Goal: Transaction & Acquisition: Purchase product/service

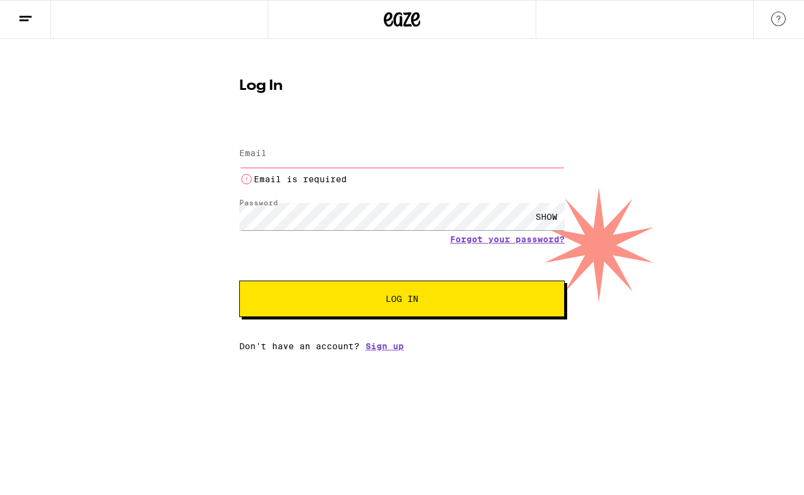
click at [547, 217] on div "SHOW" at bounding box center [547, 216] width 36 height 27
click at [546, 217] on div "HIDE" at bounding box center [547, 216] width 36 height 27
click at [337, 157] on input "Email" at bounding box center [402, 153] width 326 height 27
type input "[EMAIL_ADDRESS][DOMAIN_NAME]"
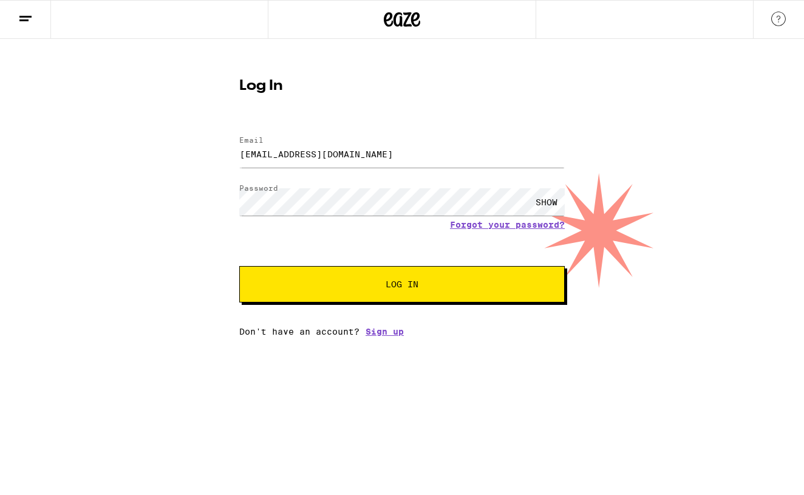
click at [392, 281] on span "Log In" at bounding box center [402, 284] width 33 height 9
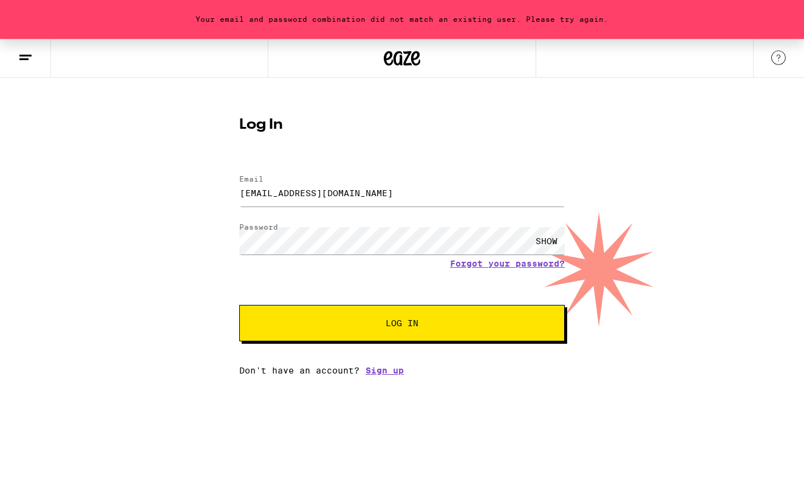
click at [549, 237] on div "SHOW" at bounding box center [547, 240] width 36 height 27
click at [211, 242] on div "Your email and password combination did not match an existing user. Please try …" at bounding box center [402, 207] width 804 height 337
click at [402, 324] on button "Log In" at bounding box center [402, 323] width 326 height 36
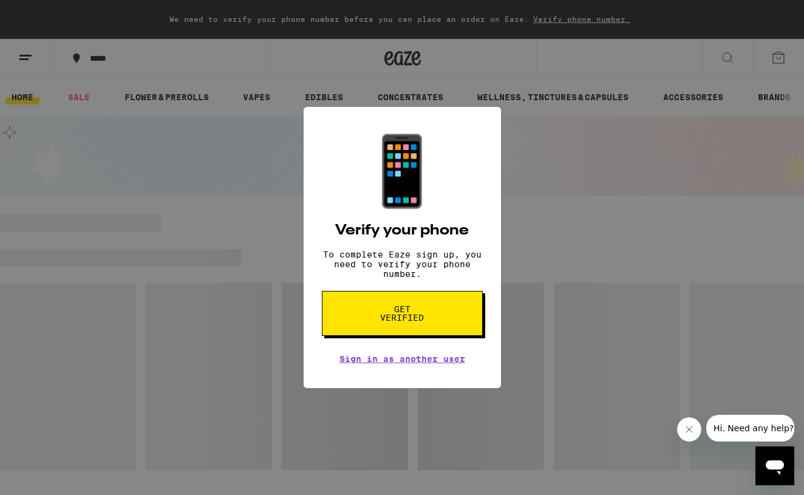
click at [409, 307] on button "Get verified" at bounding box center [402, 313] width 161 height 45
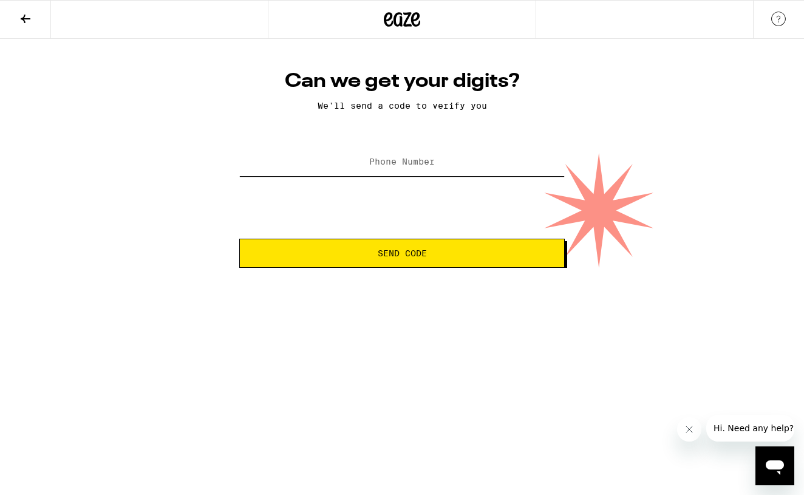
click at [395, 153] on input "Phone Number" at bounding box center [402, 162] width 326 height 27
type input "[PHONE_NUMBER]"
click at [433, 257] on span "Send Code" at bounding box center [402, 253] width 305 height 9
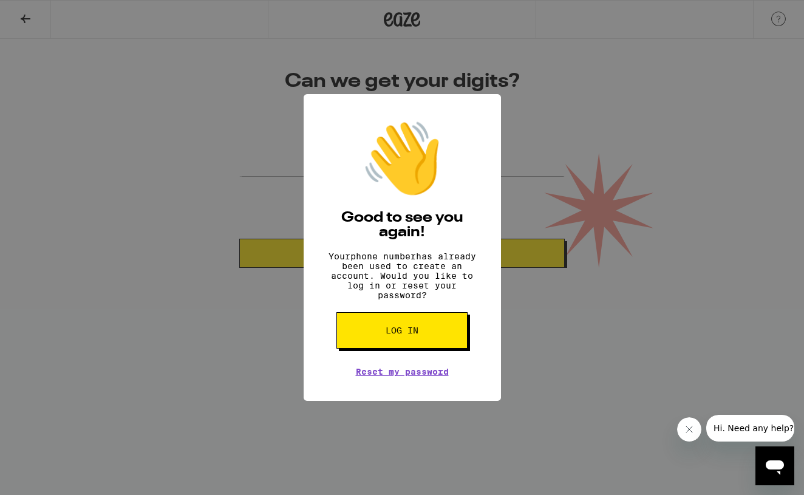
click at [426, 331] on button "Log in" at bounding box center [402, 330] width 131 height 36
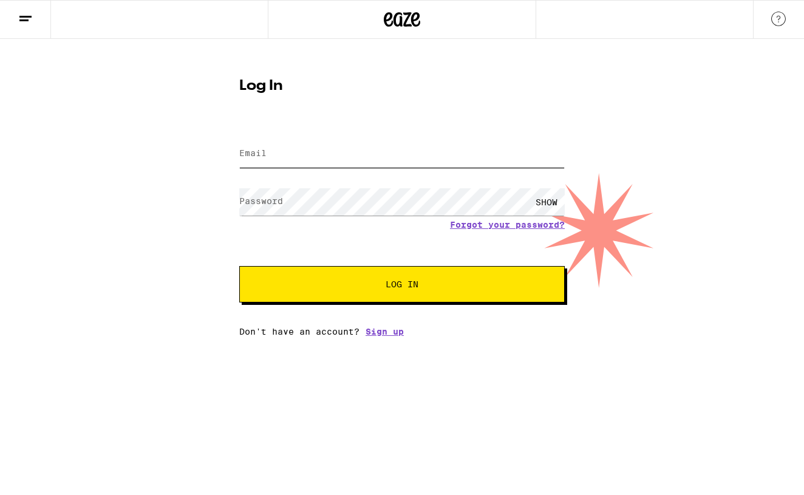
type input "[EMAIL_ADDRESS][DOMAIN_NAME]"
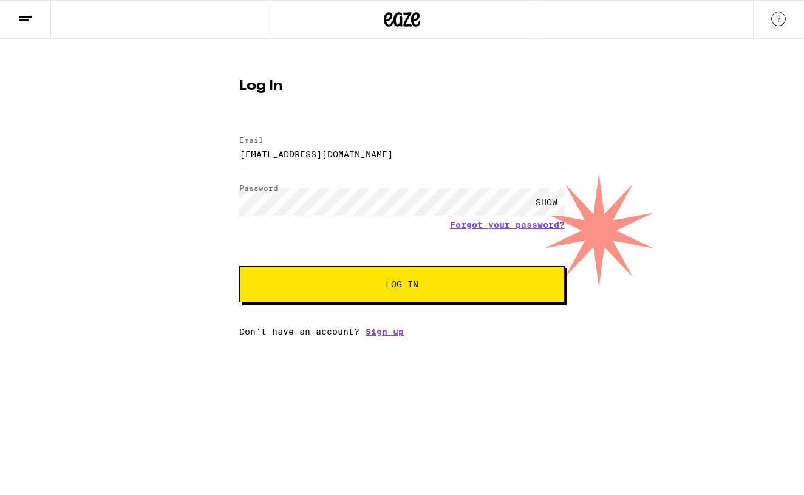
click at [550, 204] on div "SHOW" at bounding box center [547, 201] width 36 height 27
click at [394, 279] on button "Log In" at bounding box center [402, 284] width 326 height 36
